Goal: Information Seeking & Learning: Learn about a topic

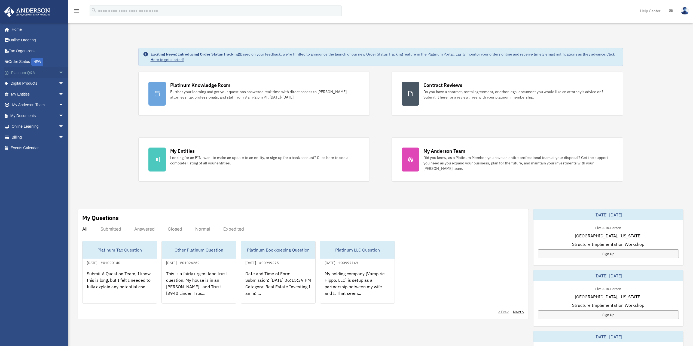
click at [59, 73] on span "arrow_drop_down" at bounding box center [64, 72] width 11 height 11
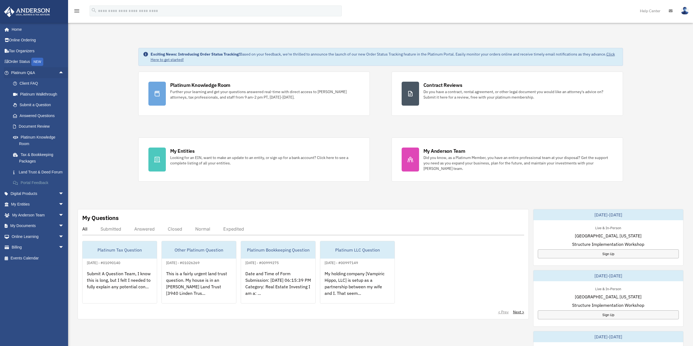
click at [42, 188] on link "Portal Feedback" at bounding box center [40, 182] width 64 height 11
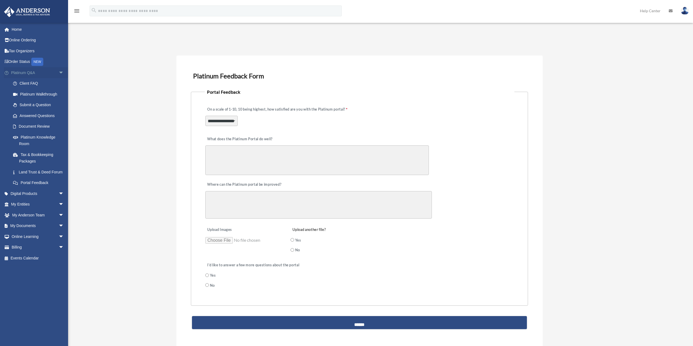
click at [59, 73] on span "arrow_drop_down" at bounding box center [64, 72] width 11 height 11
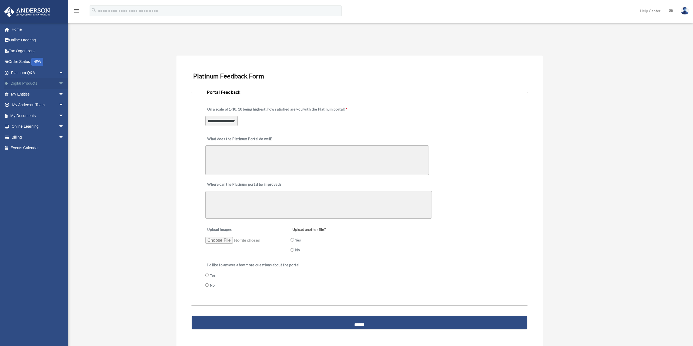
click at [59, 82] on span "arrow_drop_down" at bounding box center [64, 83] width 11 height 11
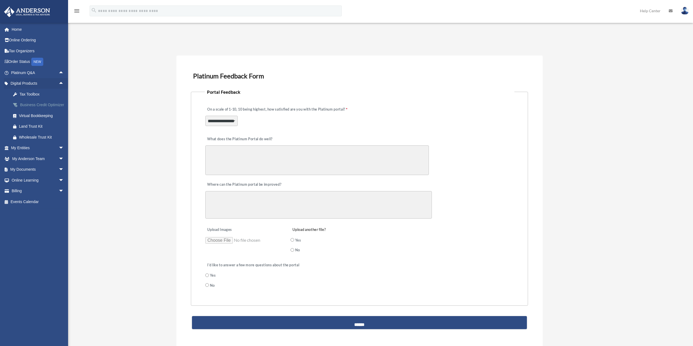
click at [30, 104] on div "Business Credit Optimizer" at bounding box center [42, 105] width 46 height 7
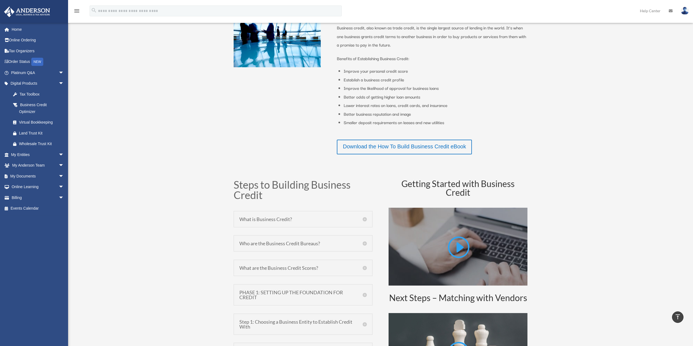
scroll to position [136, 0]
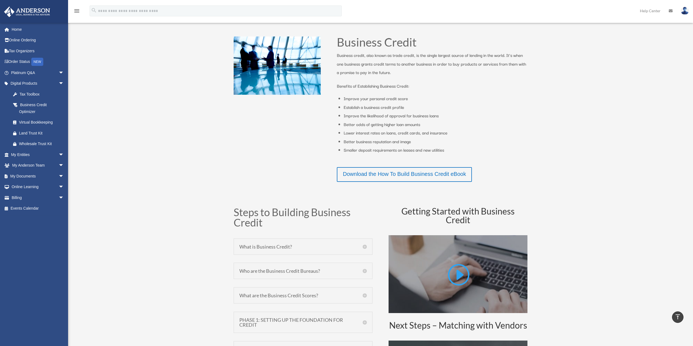
click at [364, 246] on h5 "What is Business Credit?" at bounding box center [302, 246] width 127 height 5
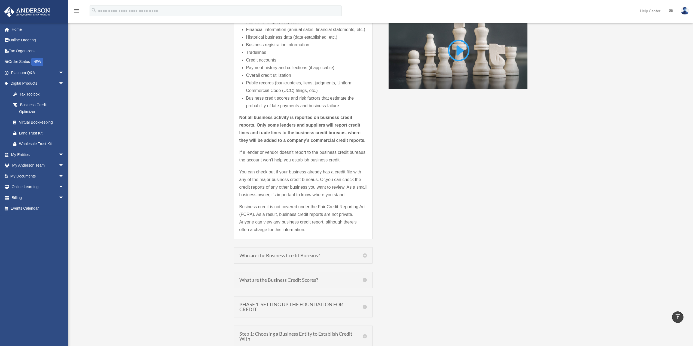
scroll to position [490, 0]
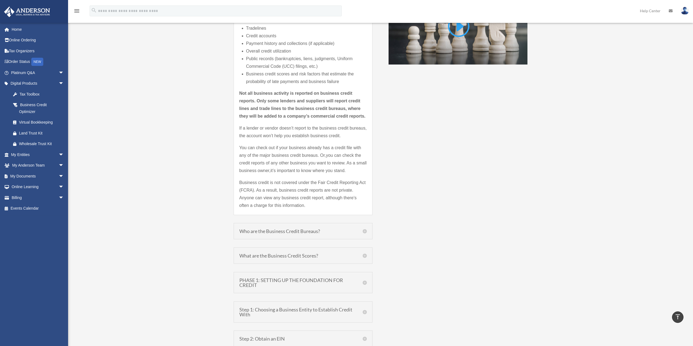
click at [365, 256] on h5 "What are the Business Credit Scores?" at bounding box center [302, 255] width 127 height 5
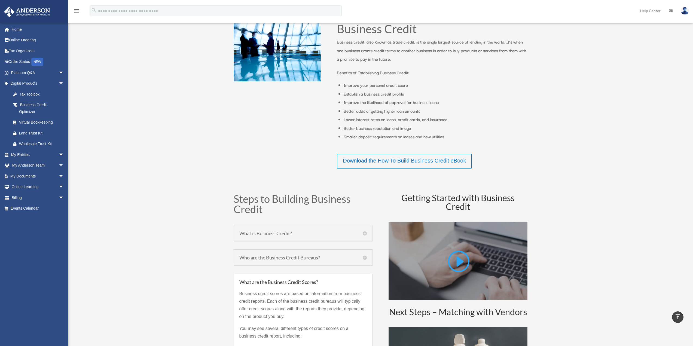
scroll to position [137, 0]
